Goal: Navigation & Orientation: Find specific page/section

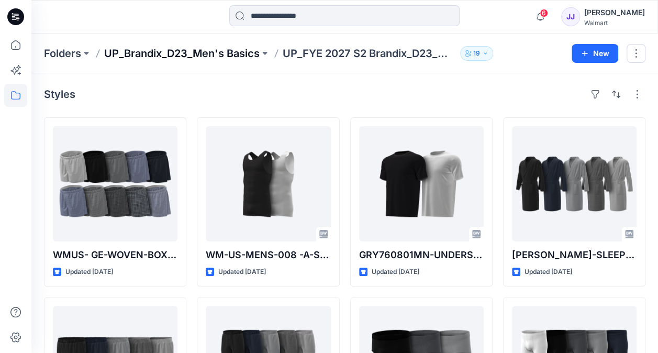
click at [169, 51] on p "UP_Brandix_D23_Men's Basics" at bounding box center [182, 53] width 156 height 15
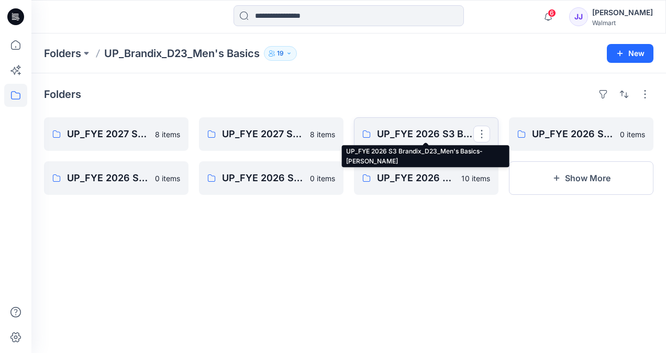
click at [422, 127] on p "UP_FYE 2026 S3 Brandix_D23_Men's Basics- [PERSON_NAME]" at bounding box center [425, 134] width 96 height 15
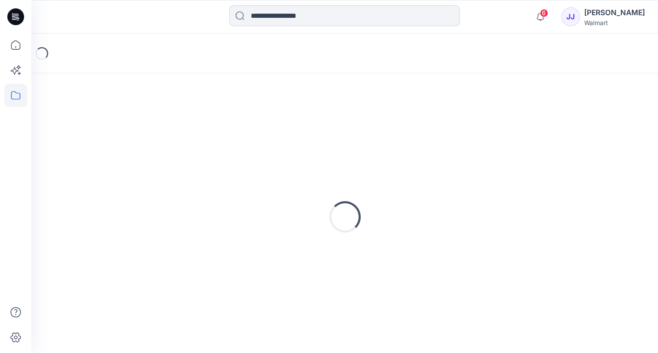
click at [422, 127] on div "Loading..." at bounding box center [345, 217] width 602 height 262
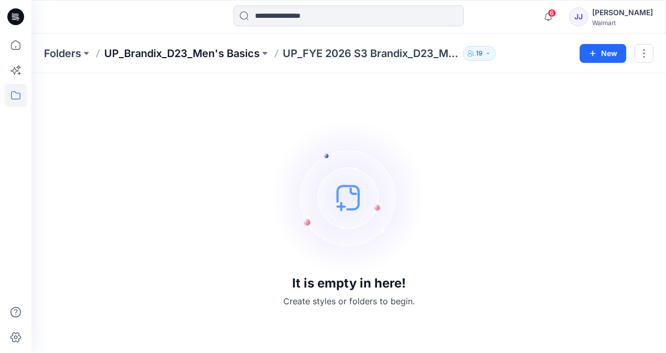
click at [177, 53] on p "UP_Brandix_D23_Men's Basics" at bounding box center [182, 53] width 156 height 15
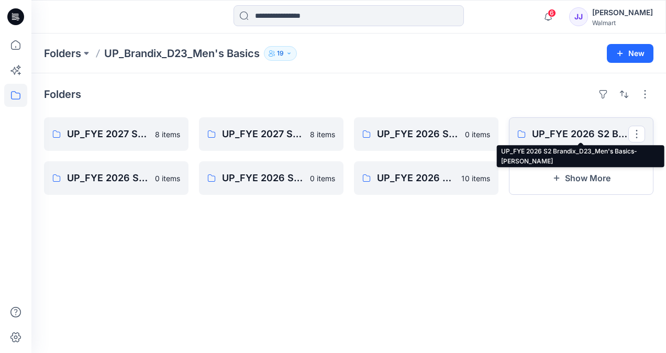
click at [578, 129] on p "UP_FYE 2026 S2 Brandix_D23_Men's Basics- [PERSON_NAME]" at bounding box center [580, 134] width 96 height 15
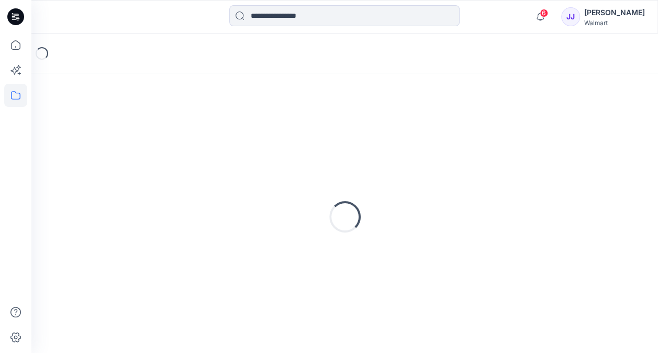
click at [578, 129] on div "Loading..." at bounding box center [345, 217] width 602 height 262
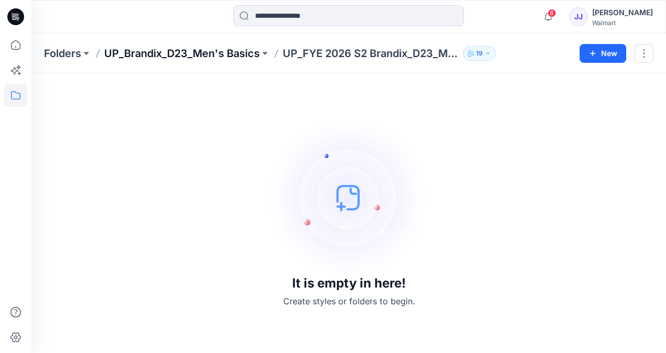
click at [212, 56] on p "UP_Brandix_D23_Men's Basics" at bounding box center [182, 53] width 156 height 15
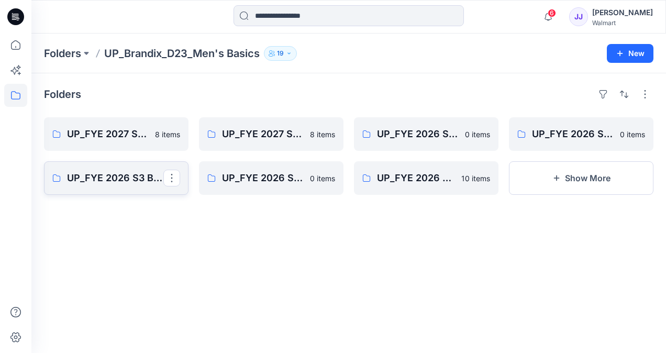
click at [121, 182] on p "UP_FYE 2026 S3 Brandix_D23_Men's Basics- NOBO" at bounding box center [115, 178] width 96 height 15
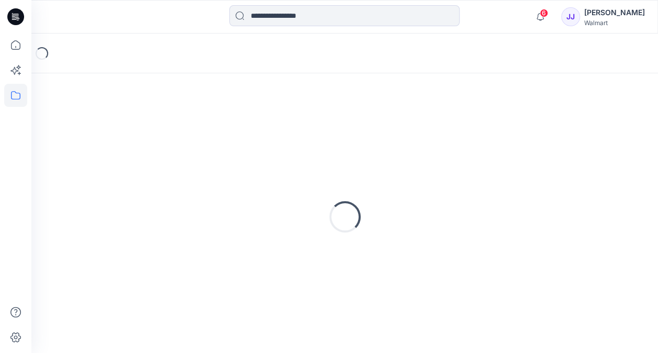
click at [121, 182] on div "Loading..." at bounding box center [345, 217] width 602 height 262
